Goal: Information Seeking & Learning: Learn about a topic

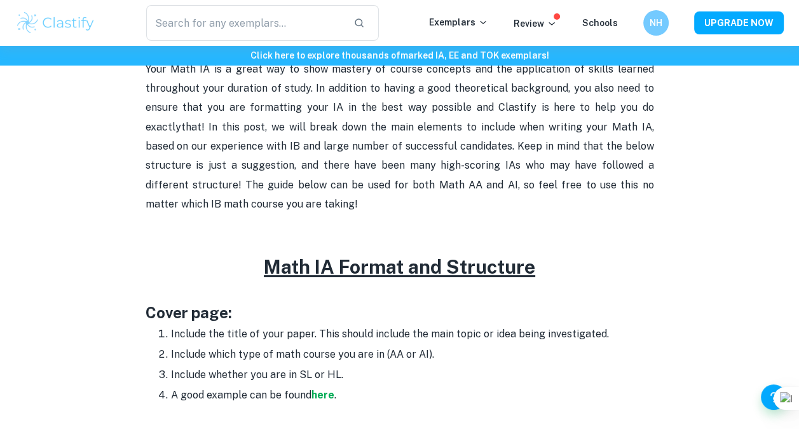
scroll to position [457, 0]
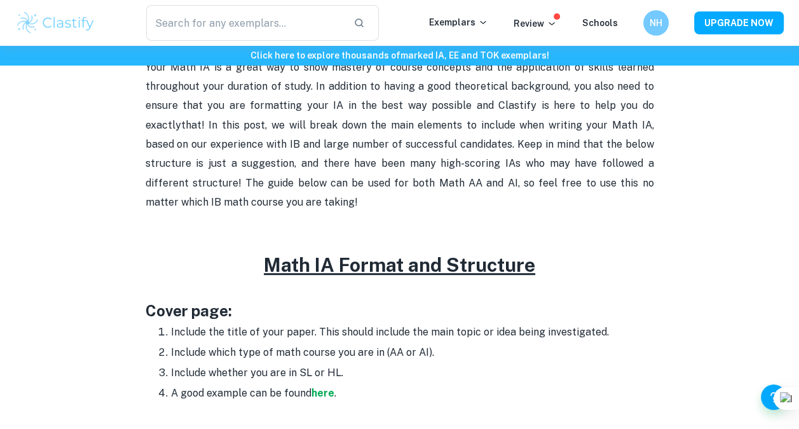
click at [389, 378] on li "Include whether you are in SL or HL." at bounding box center [412, 372] width 483 height 20
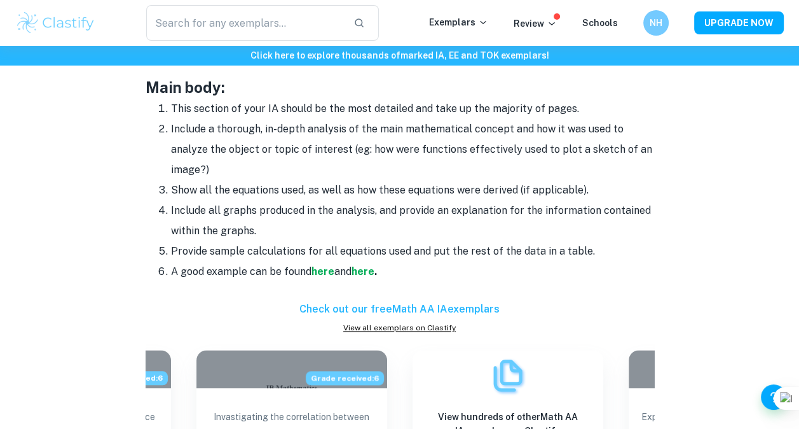
scroll to position [1108, 0]
drag, startPoint x: 392, startPoint y: 371, endPoint x: 285, endPoint y: 233, distance: 174.9
click at [285, 233] on li "Include all graphs produced in the analysis, and provide an explanation for the…" at bounding box center [412, 220] width 483 height 41
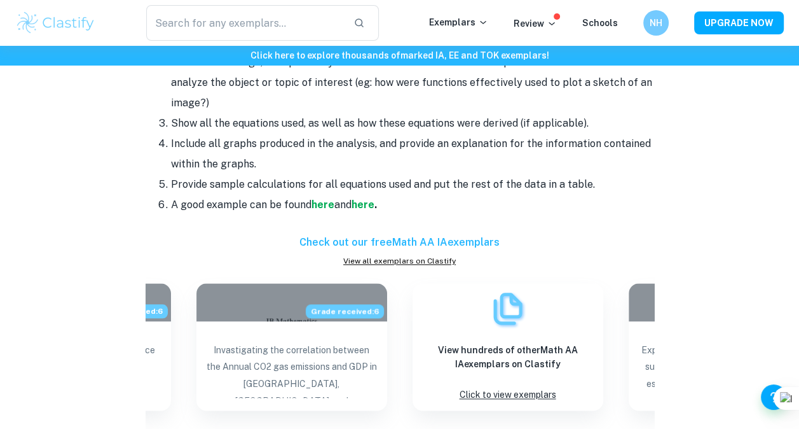
scroll to position [1139, 0]
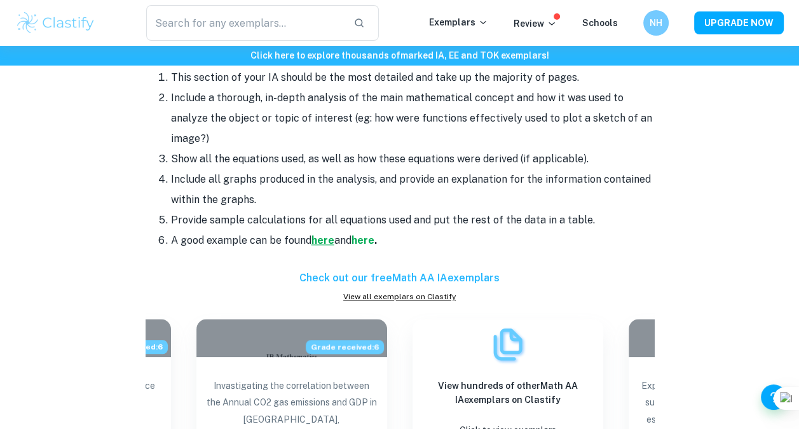
click at [319, 238] on strong "here" at bounding box center [323, 240] width 23 height 12
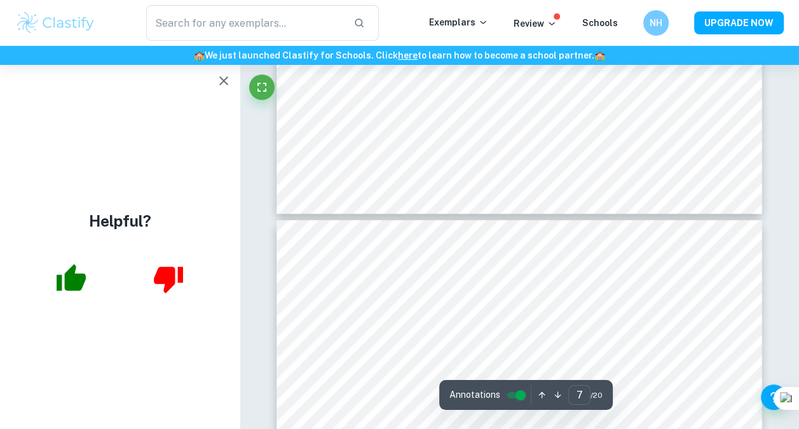
scroll to position [3835, 0]
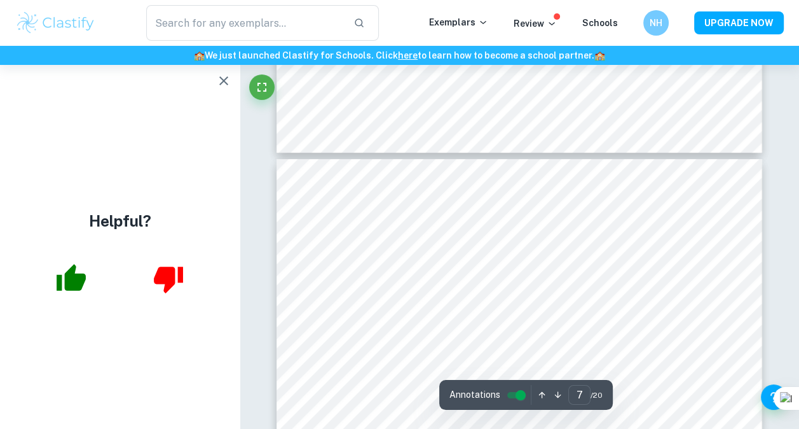
type input "6"
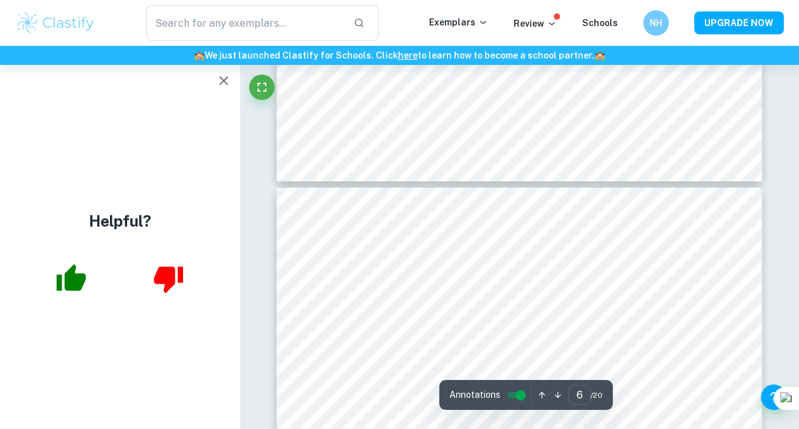
scroll to position [3218, 0]
